Goal: Task Accomplishment & Management: Manage account settings

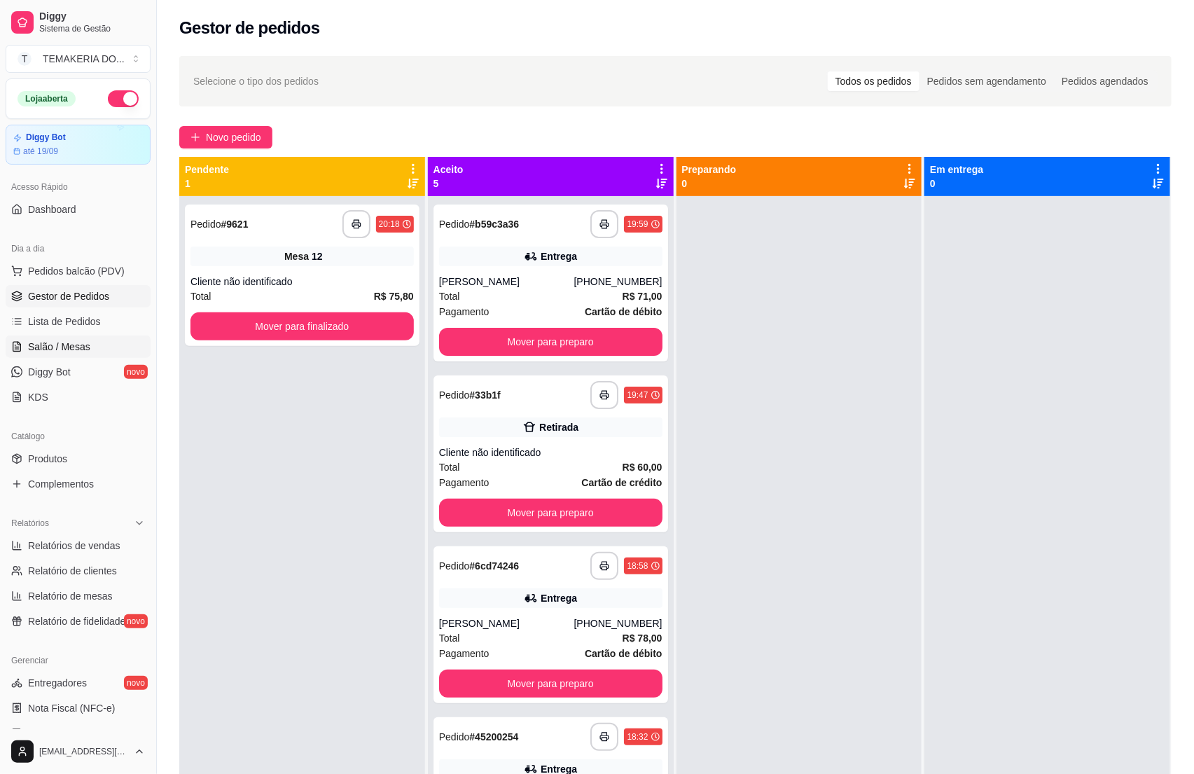
click at [29, 345] on span "Salão / Mesas" at bounding box center [59, 347] width 62 height 14
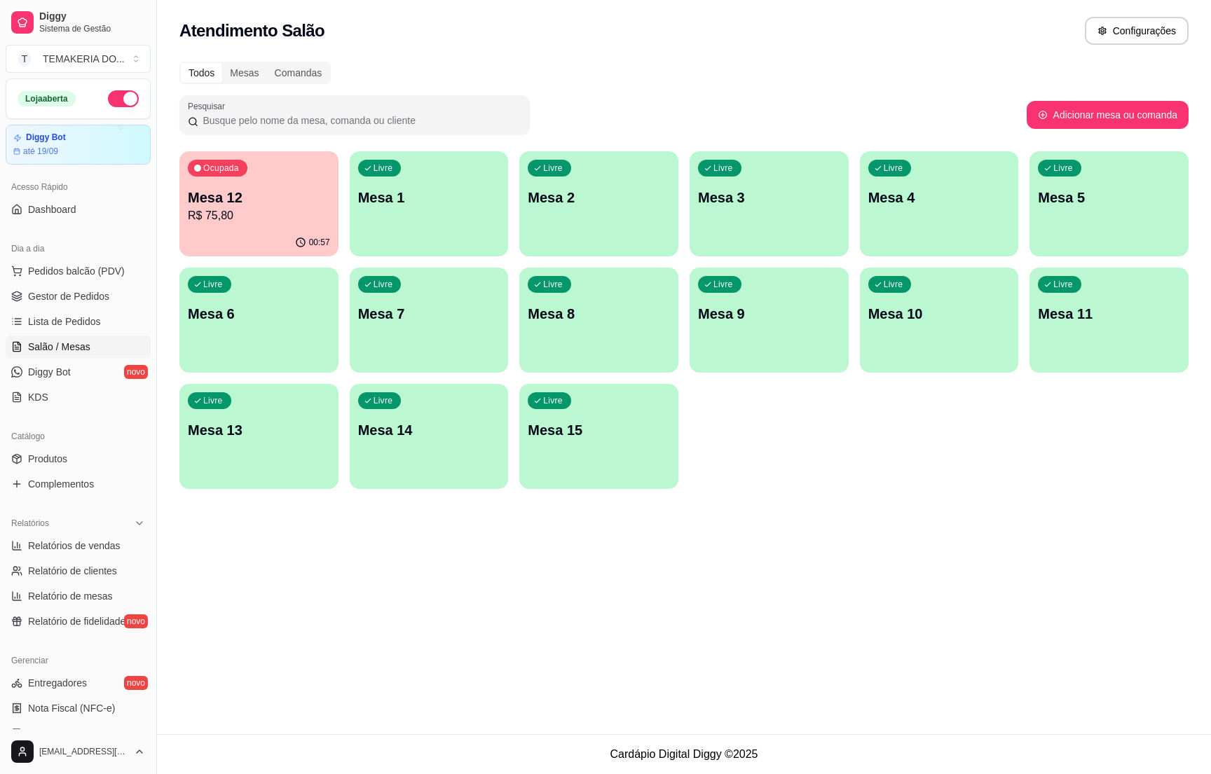
click at [236, 221] on p "R$ 75,80" at bounding box center [259, 215] width 142 height 17
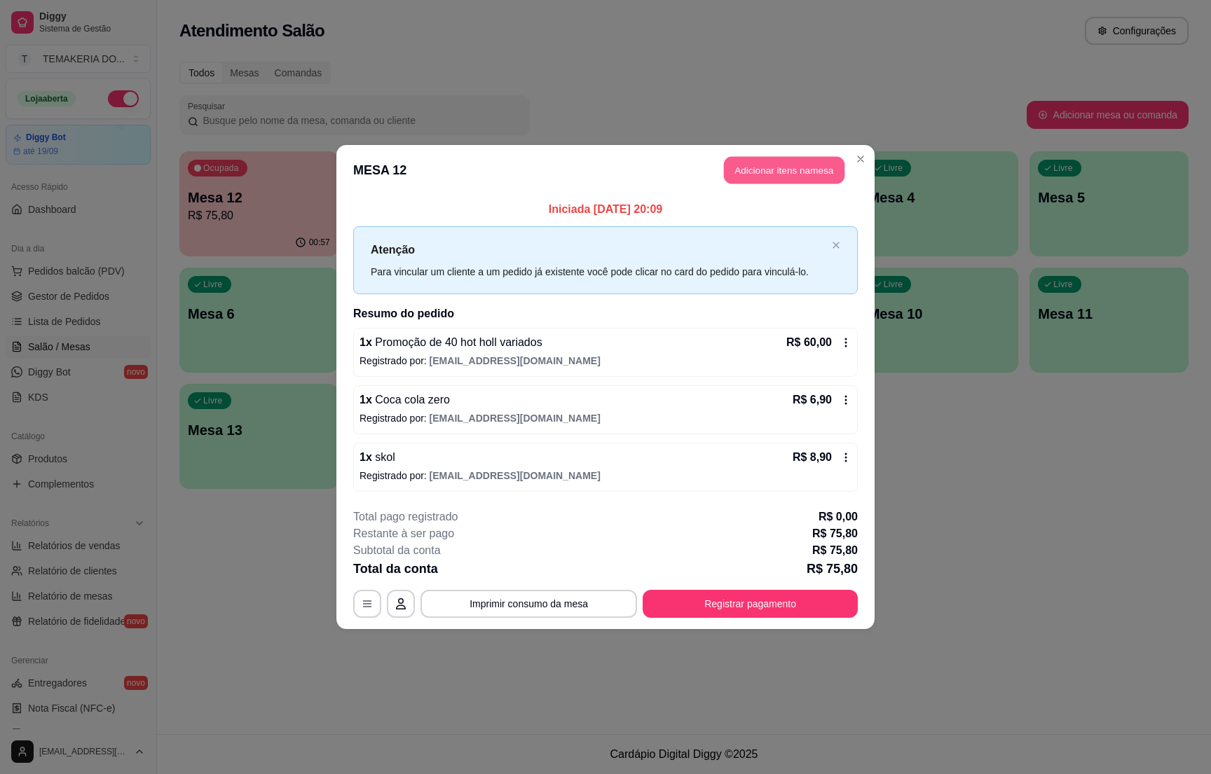
click at [742, 160] on button "Adicionar itens na mesa" at bounding box center [784, 170] width 120 height 27
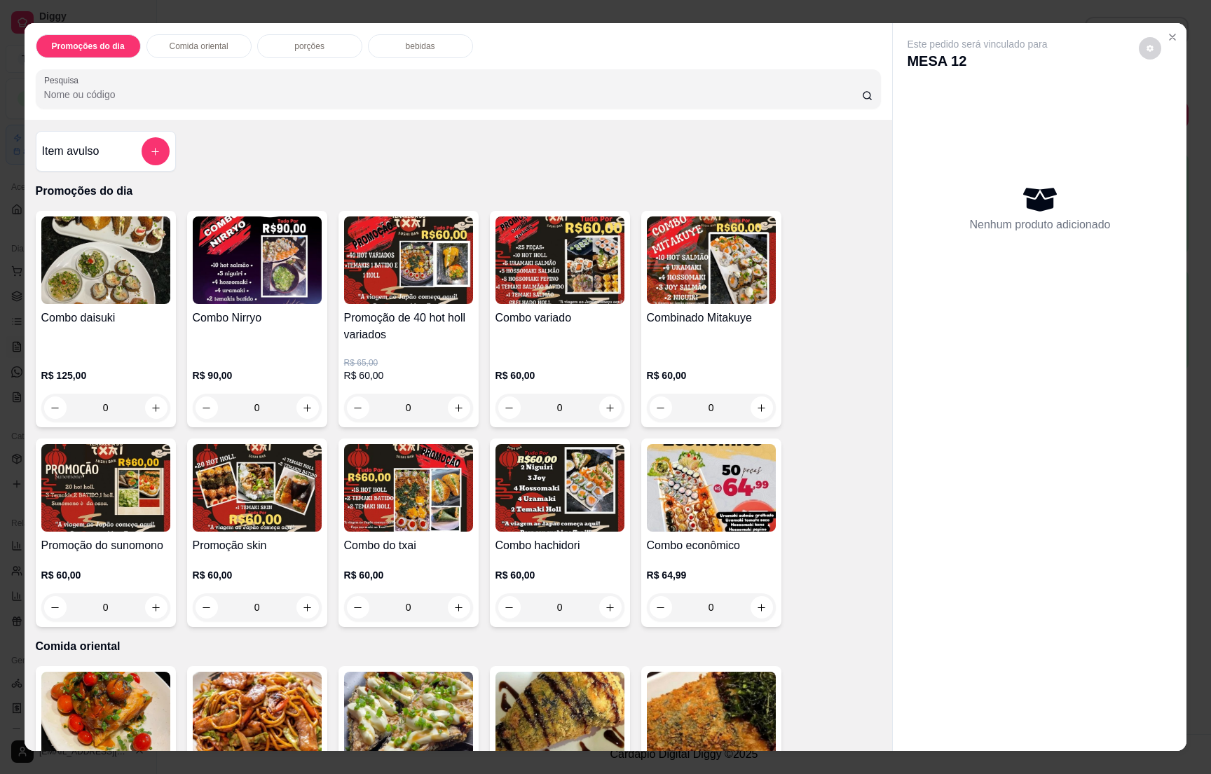
click at [415, 44] on p "bebidas" at bounding box center [420, 46] width 29 height 11
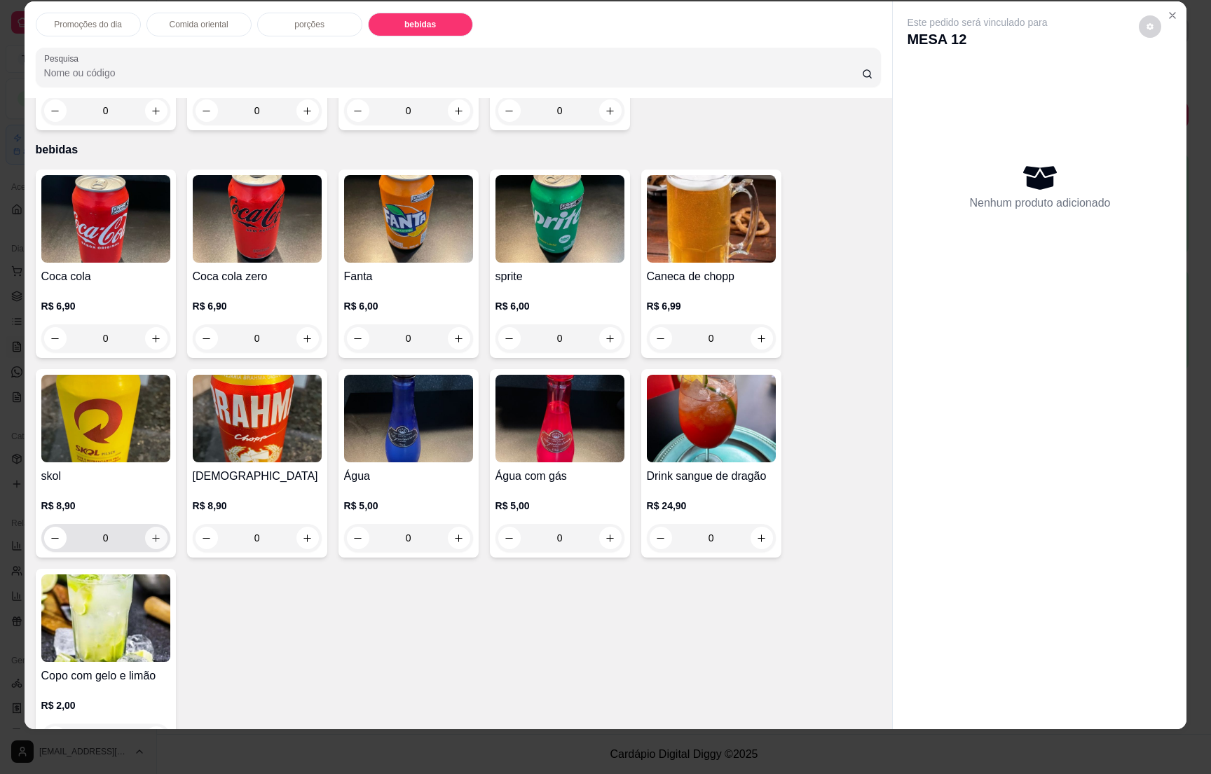
click at [151, 533] on icon "increase-product-quantity" at bounding box center [156, 538] width 11 height 11
type input "1"
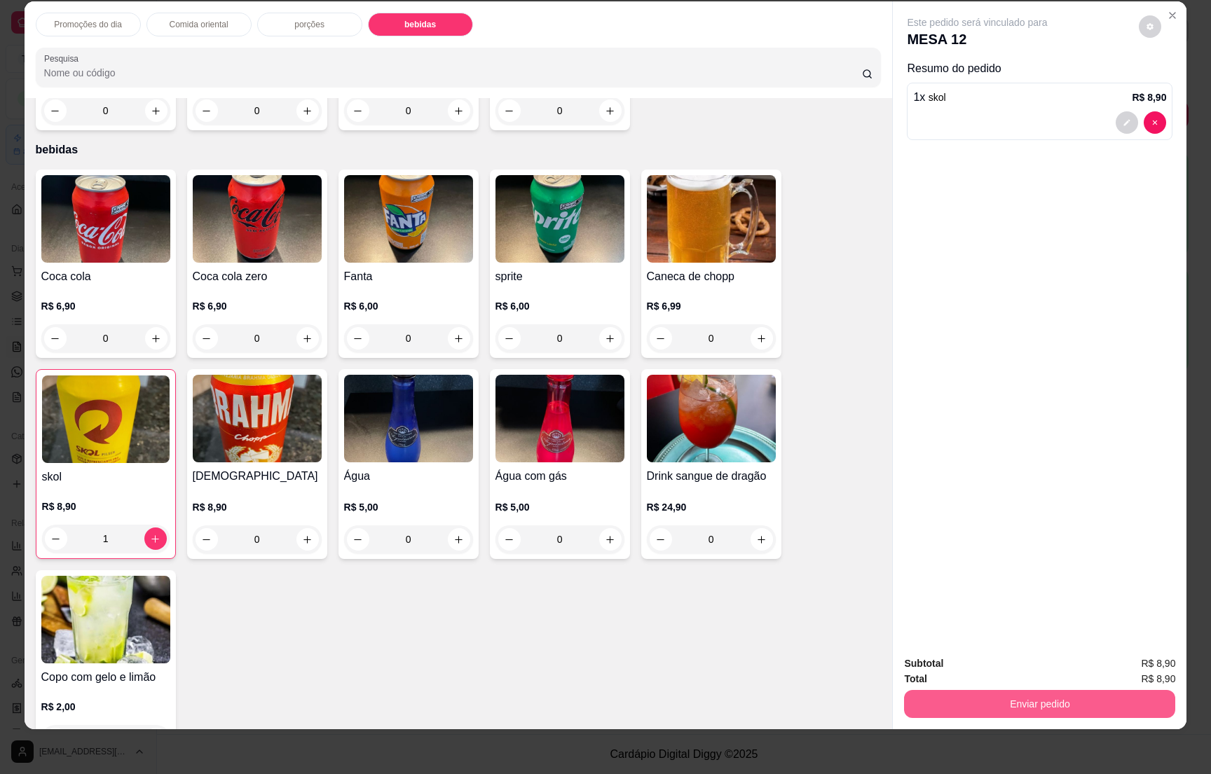
click at [1018, 696] on button "Enviar pedido" at bounding box center [1039, 704] width 271 height 28
click at [988, 664] on button "Não registrar e enviar pedido" at bounding box center [991, 669] width 142 height 26
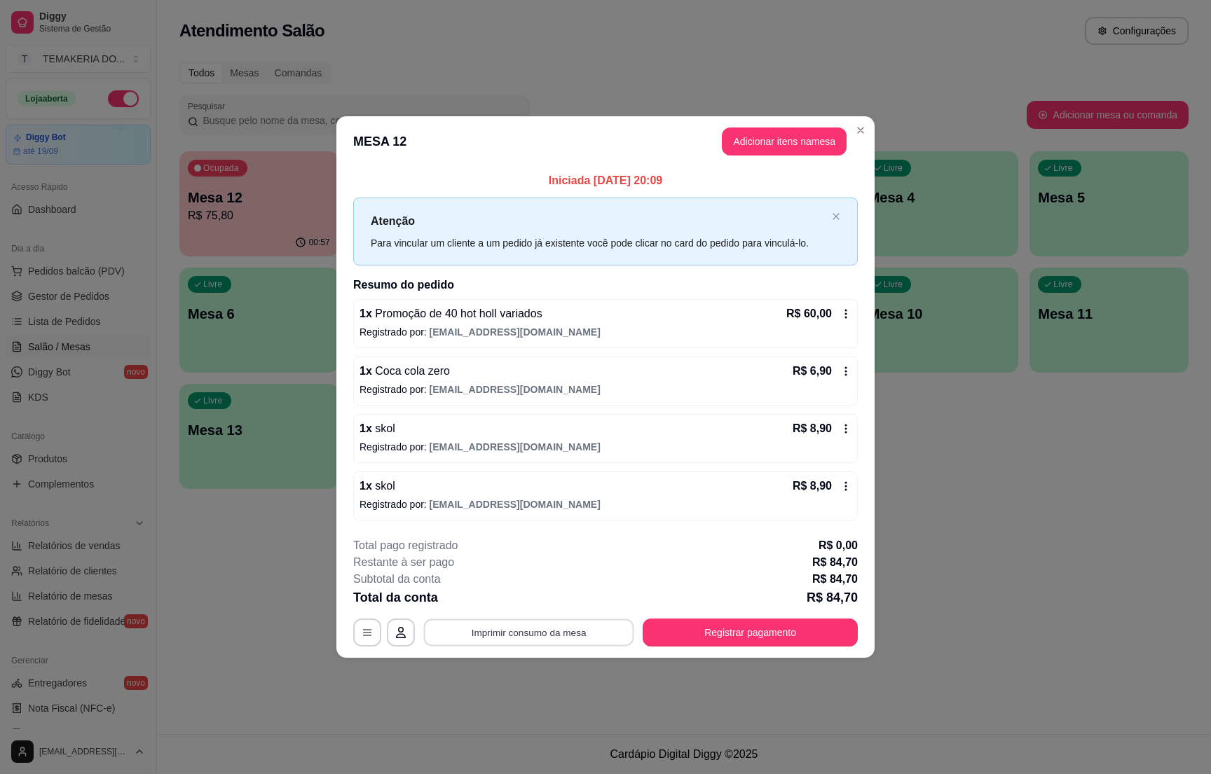
click at [517, 635] on button "Imprimir consumo da mesa" at bounding box center [529, 632] width 210 height 27
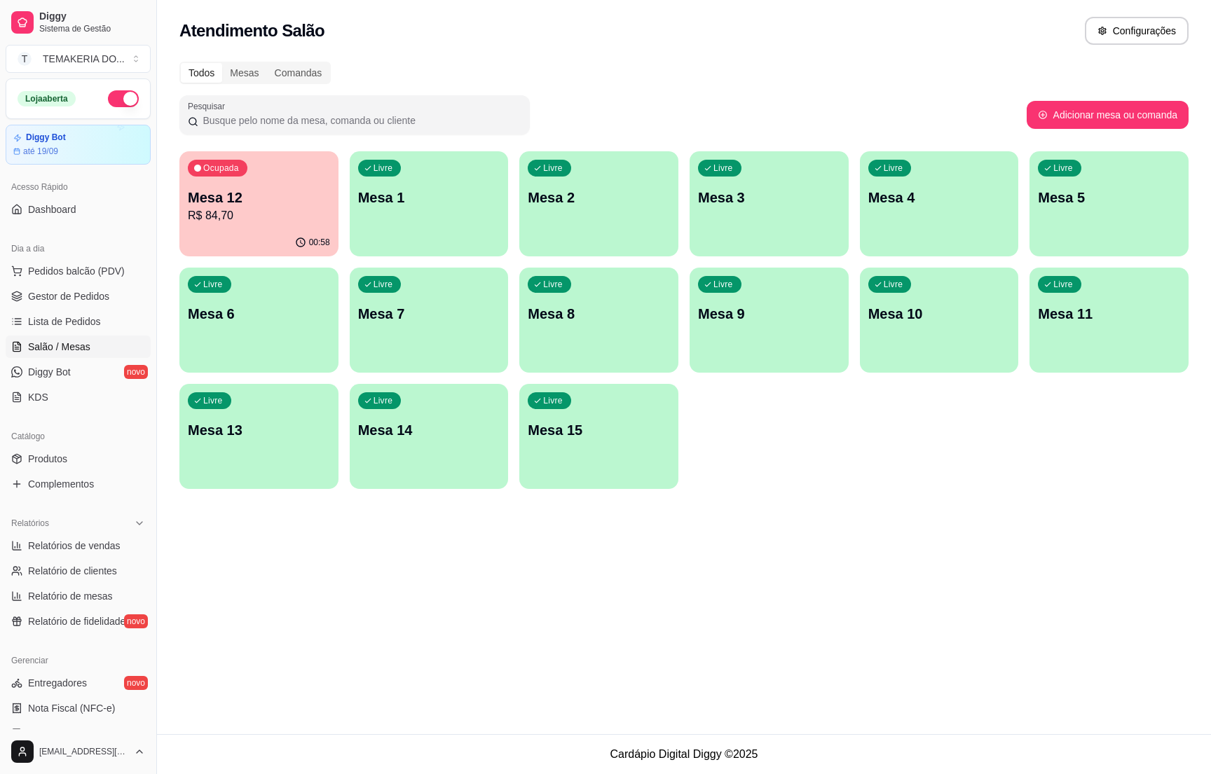
click at [253, 200] on p "Mesa 12" at bounding box center [259, 198] width 142 height 20
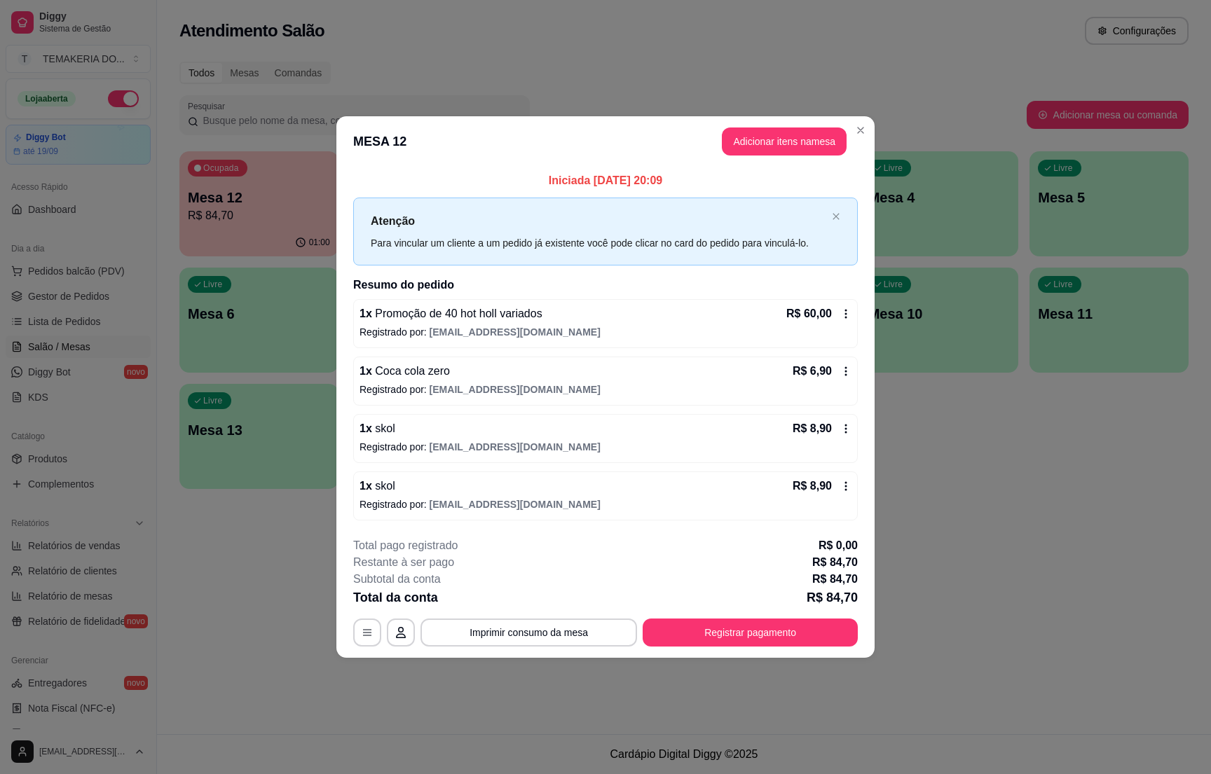
click at [549, 650] on footer "**********" at bounding box center [605, 592] width 538 height 132
click at [546, 640] on button "Imprimir consumo da mesa" at bounding box center [528, 633] width 216 height 28
click at [715, 635] on button "Registrar pagamento" at bounding box center [750, 632] width 209 height 27
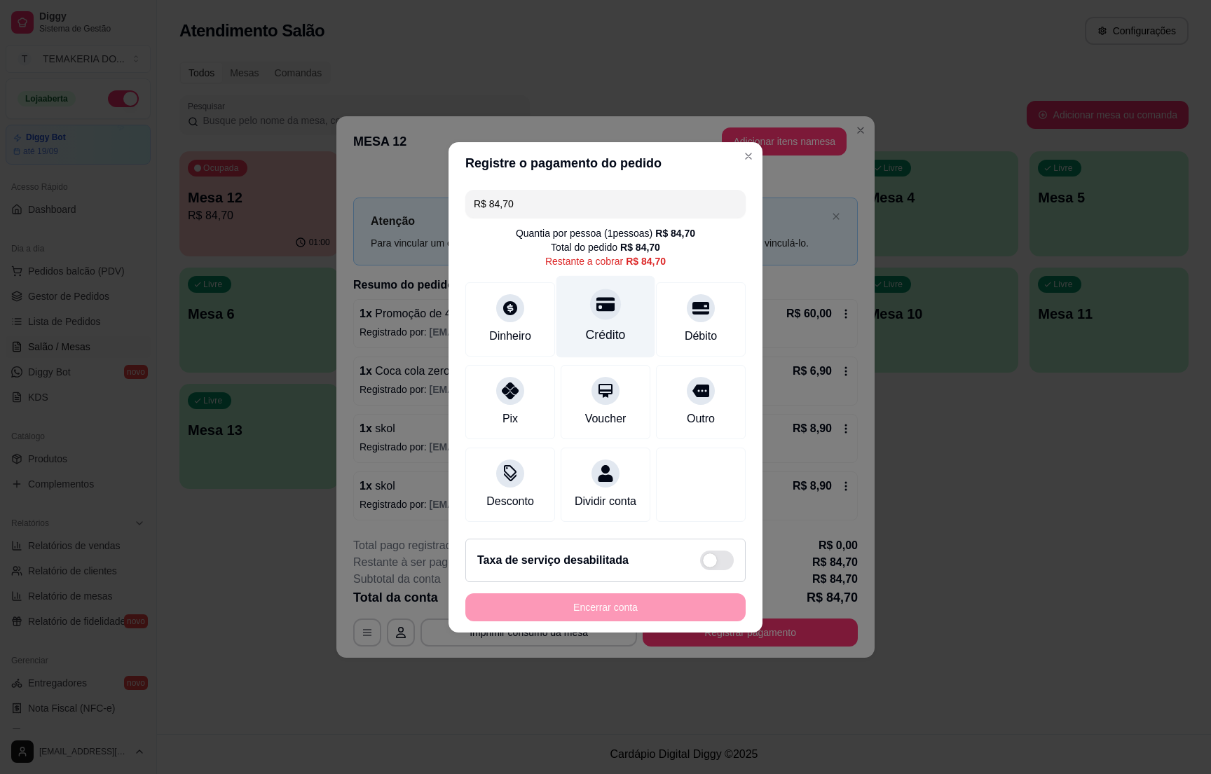
click at [587, 313] on div "Crédito" at bounding box center [605, 316] width 99 height 82
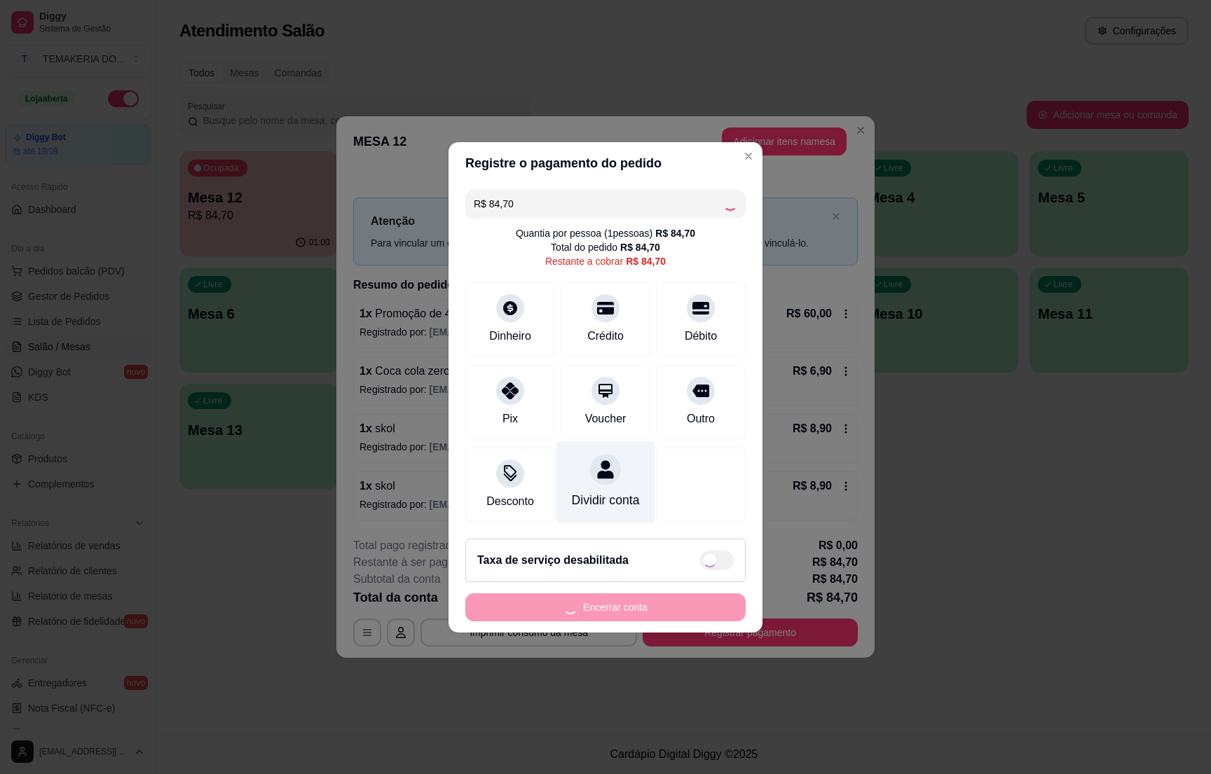
type input "R$ 0,00"
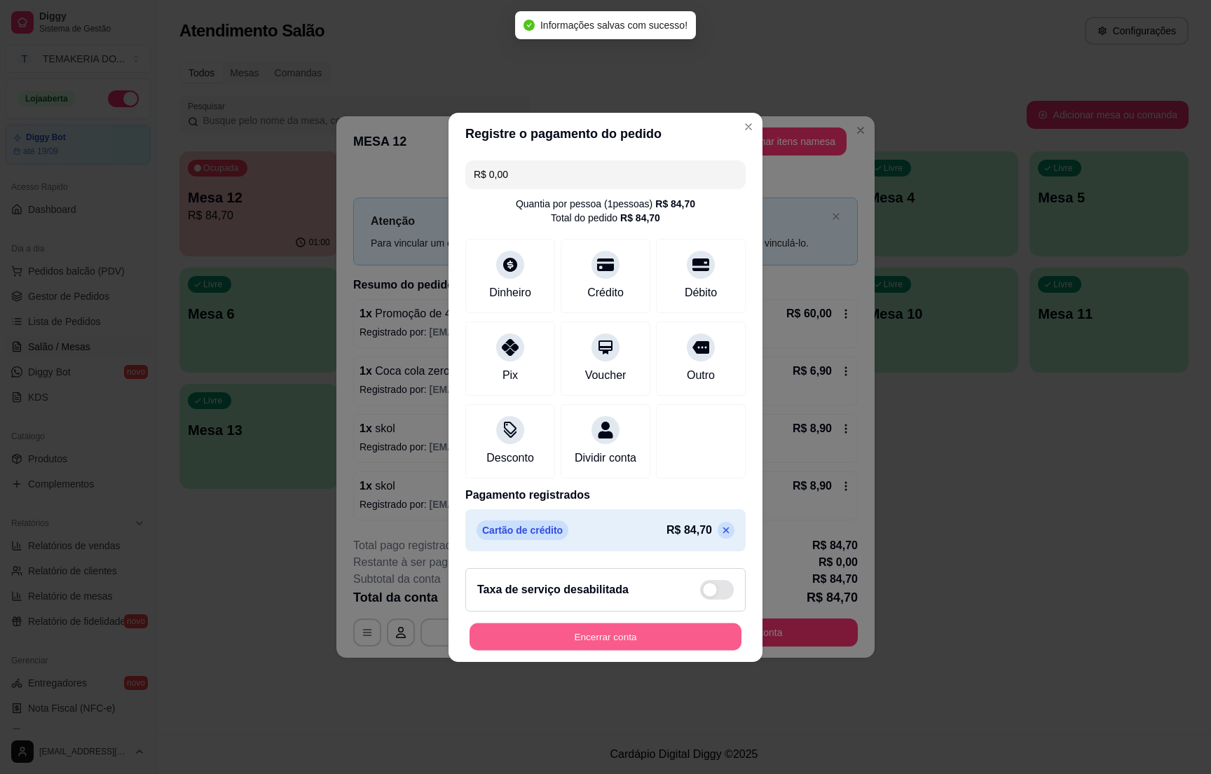
click at [576, 637] on button "Encerrar conta" at bounding box center [605, 636] width 272 height 27
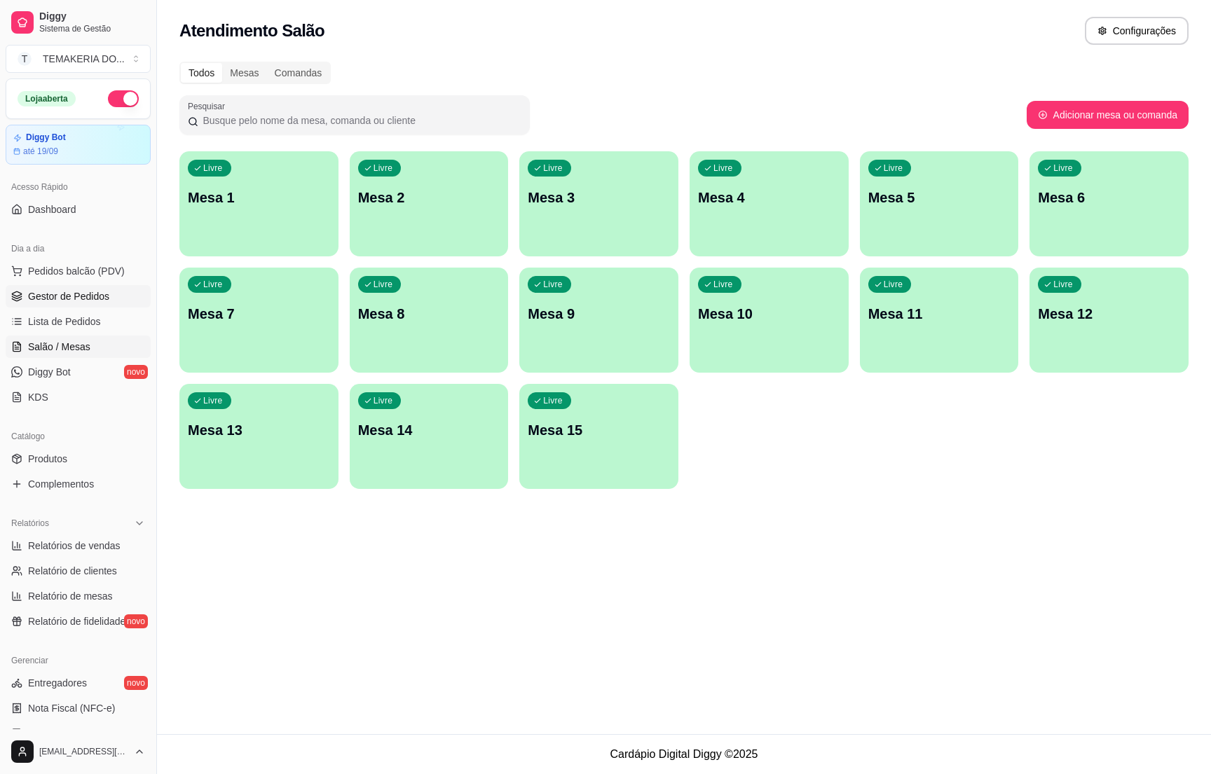
click at [63, 298] on span "Gestor de Pedidos" at bounding box center [68, 296] width 81 height 14
